Goal: Find contact information: Find contact information

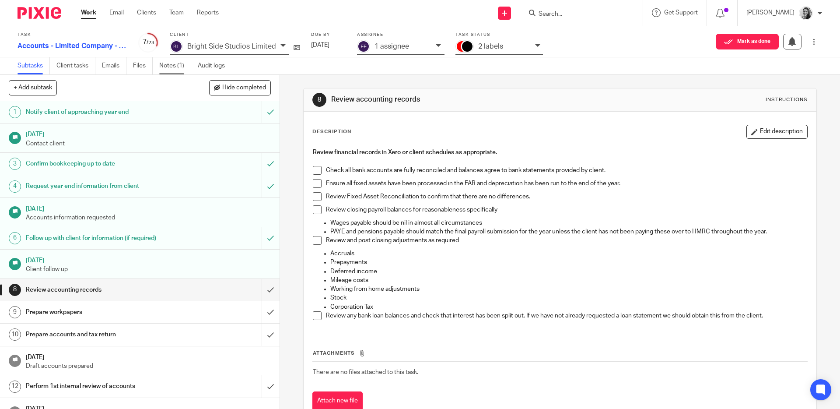
click at [173, 67] on link "Notes (1)" at bounding box center [175, 65] width 32 height 17
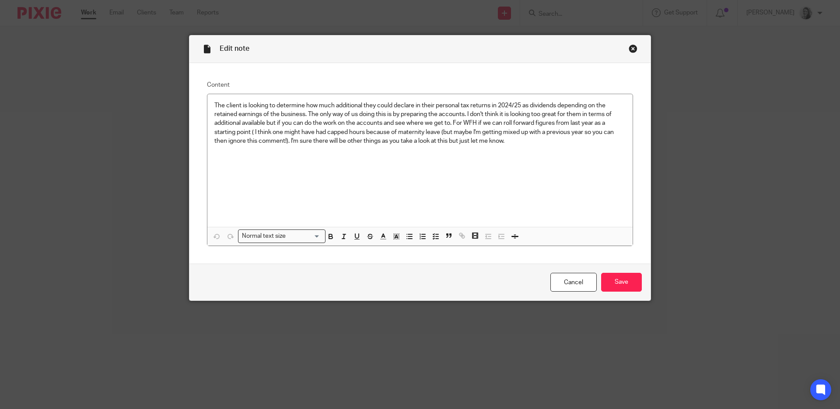
click at [629, 47] on div "Close this dialog window" at bounding box center [633, 48] width 9 height 9
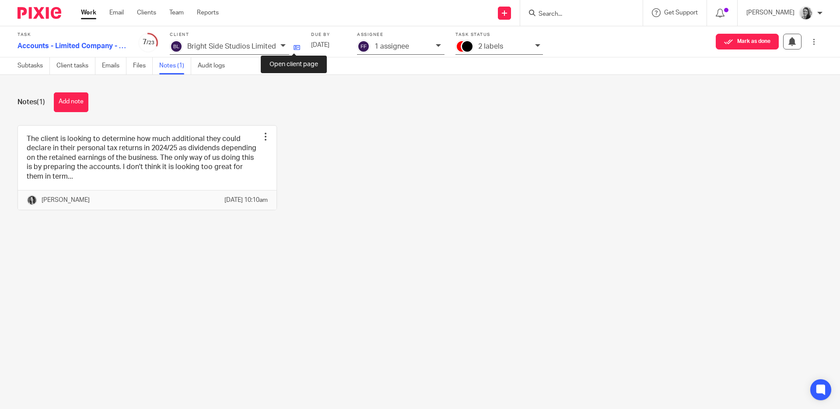
click at [294, 45] on icon at bounding box center [297, 47] width 7 height 7
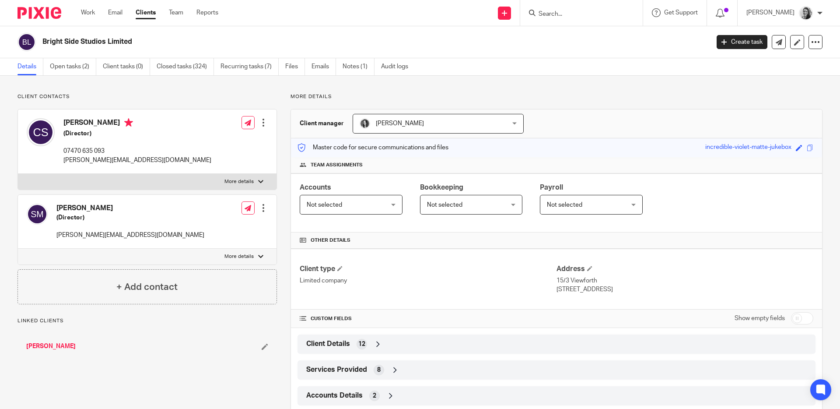
scroll to position [73, 0]
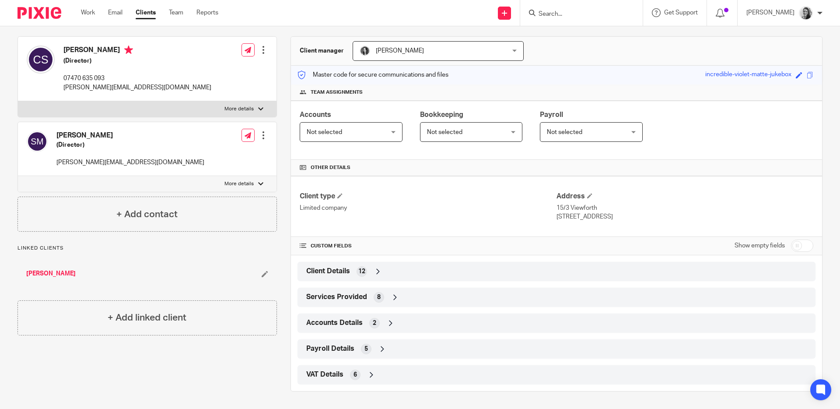
click at [497, 266] on div "Client Details 12" at bounding box center [556, 271] width 505 height 15
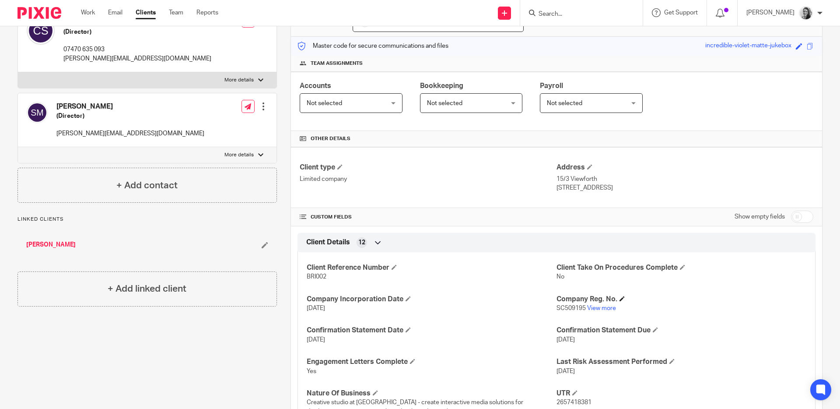
scroll to position [126, 0]
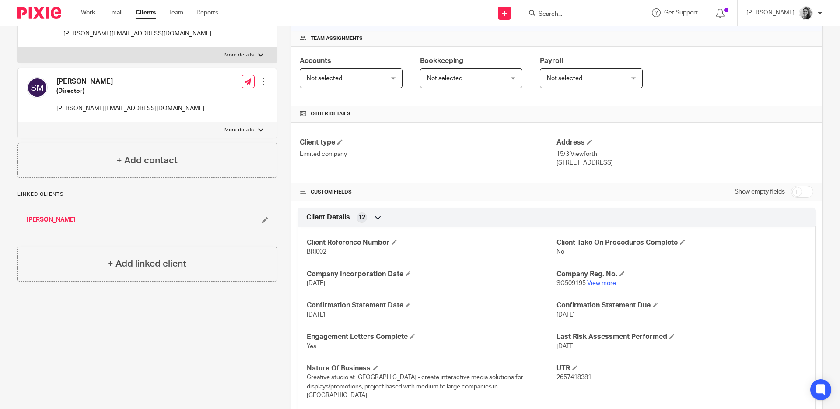
click at [596, 280] on link "View more" at bounding box center [601, 283] width 29 height 6
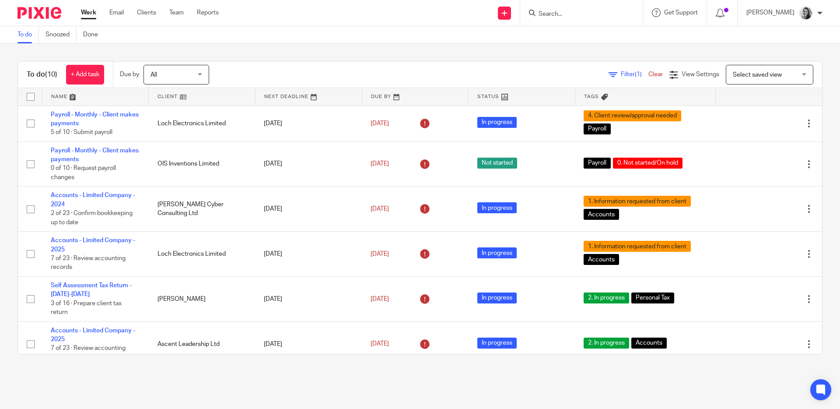
click at [595, 14] on input "Search" at bounding box center [577, 15] width 79 height 8
type input "castle"
click at [602, 30] on link at bounding box center [590, 34] width 109 height 13
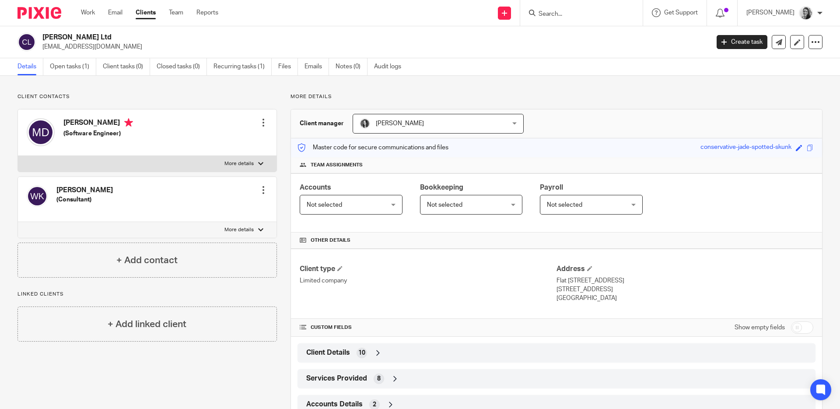
drag, startPoint x: 132, startPoint y: 47, endPoint x: 42, endPoint y: 48, distance: 90.1
click at [42, 48] on p "[EMAIL_ADDRESS][DOMAIN_NAME]" at bounding box center [372, 46] width 661 height 9
copy p "[EMAIL_ADDRESS][DOMAIN_NAME]"
click at [572, 15] on input "Search" at bounding box center [577, 15] width 79 height 8
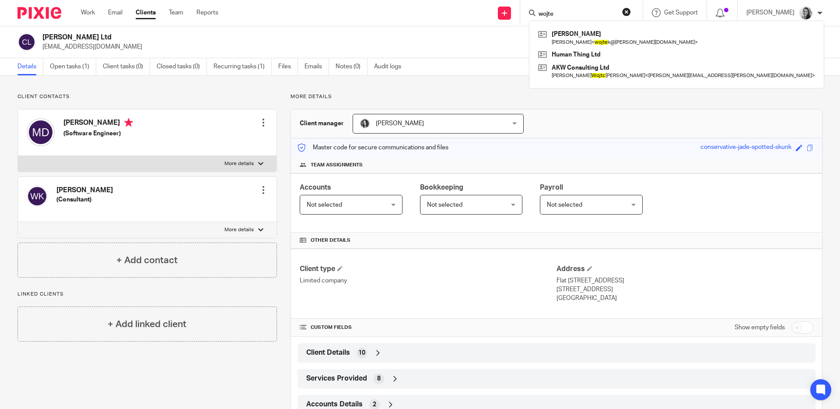
type input "wojte"
